Goal: Navigation & Orientation: Find specific page/section

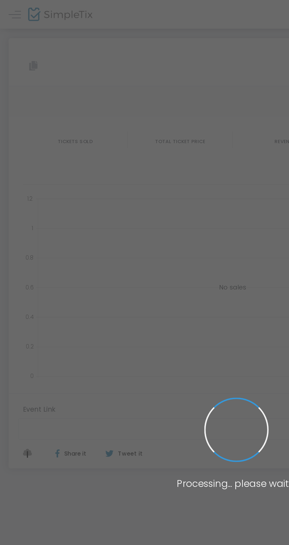
type input "https://www.simpletix.com/e/pumpkin-patch-2025-tickets-230094"
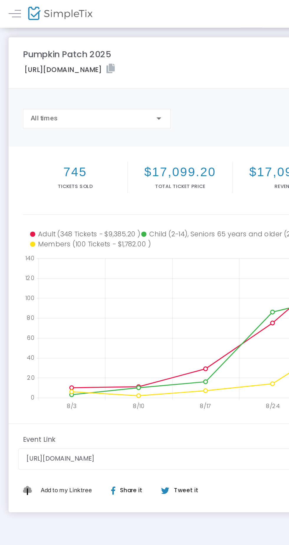
click at [35, 7] on img at bounding box center [38, 9] width 40 height 9
